Goal: Task Accomplishment & Management: Use online tool/utility

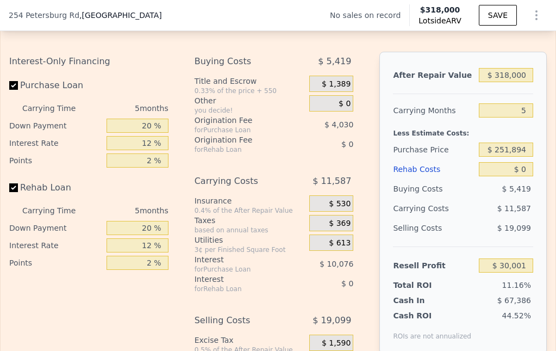
scroll to position [1747, 0]
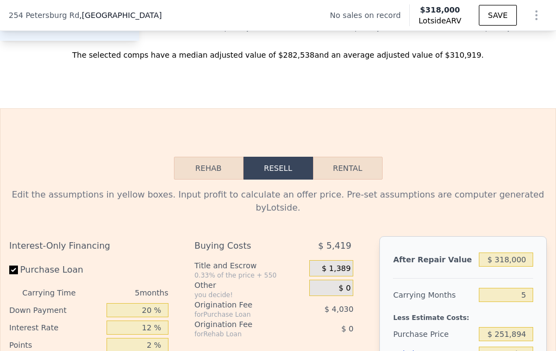
click at [361, 157] on button "Rental" at bounding box center [348, 168] width 70 height 23
select select "30"
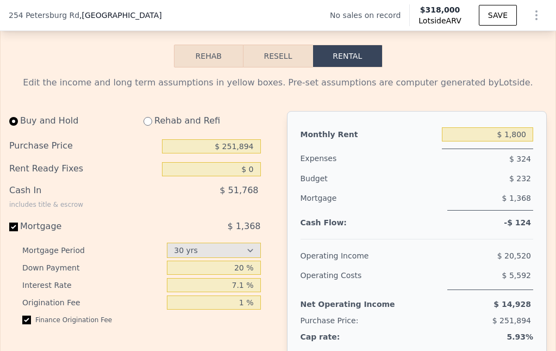
scroll to position [1852, 0]
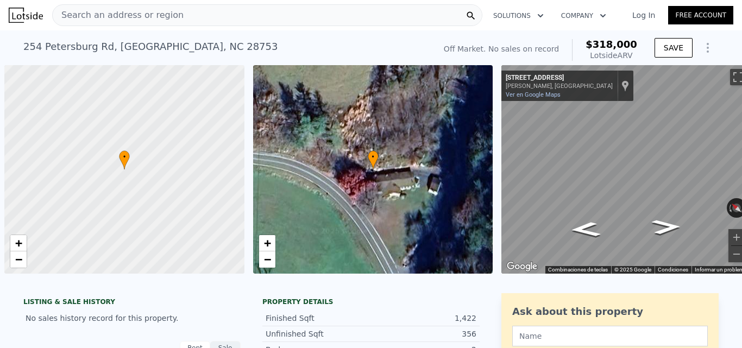
scroll to position [0, 4]
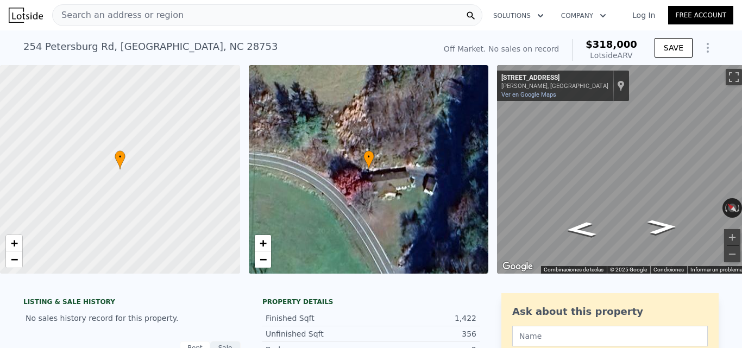
click at [449, 12] on div "Search an address or region" at bounding box center [267, 15] width 430 height 22
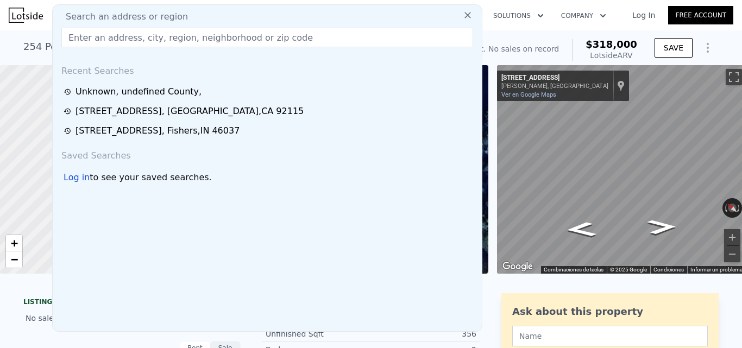
click at [291, 35] on input "text" at bounding box center [267, 38] width 412 height 20
type input "V"
paste input "1005 Robertson St, Kingsport, TN 37660"
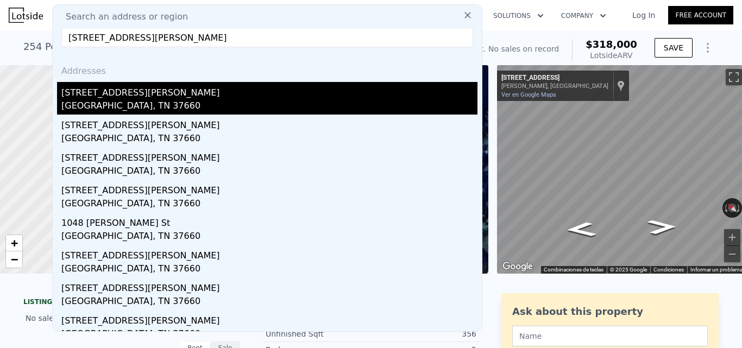
type input "1005 Robertson St, Kingsport, TN 37660"
click at [143, 101] on div "Kingsport, TN 37660" at bounding box center [269, 106] width 416 height 15
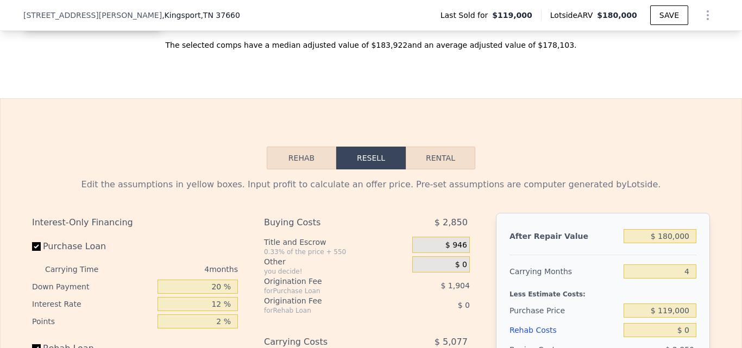
scroll to position [1436, 0]
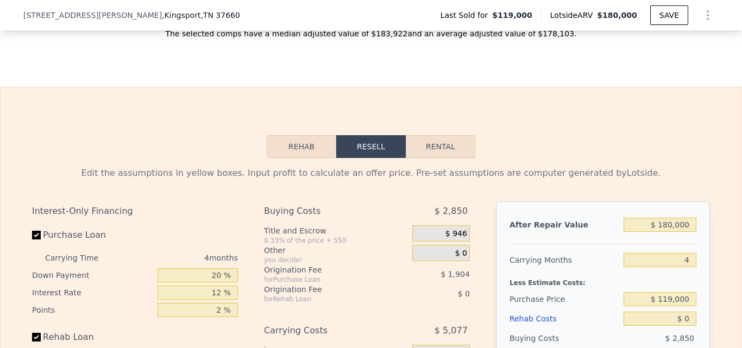
click at [462, 158] on button "Rental" at bounding box center [441, 146] width 70 height 23
select select "30"
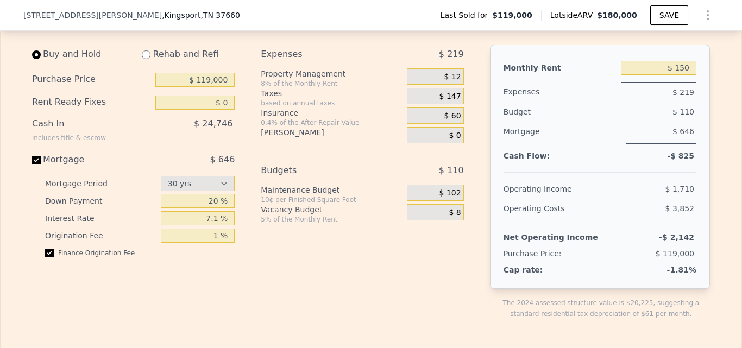
scroll to position [1530, 0]
